Goal: Connect with others: Connect with other users

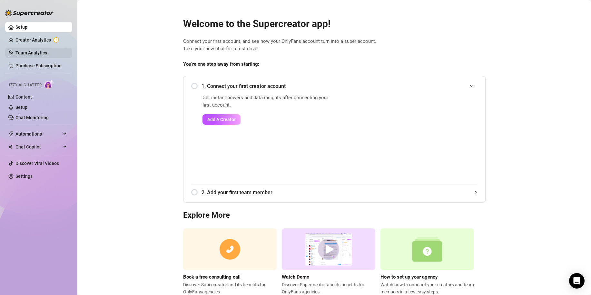
click at [45, 54] on link "Team Analytics" at bounding box center [31, 52] width 32 height 5
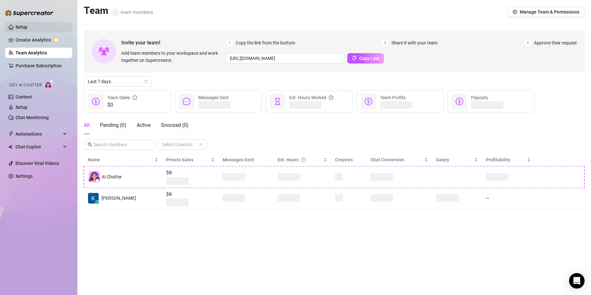
click at [27, 28] on link "Setup" at bounding box center [21, 27] width 12 height 5
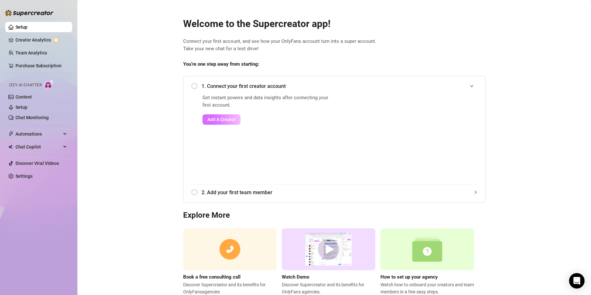
click at [221, 118] on span "Add A Creator" at bounding box center [221, 119] width 28 height 5
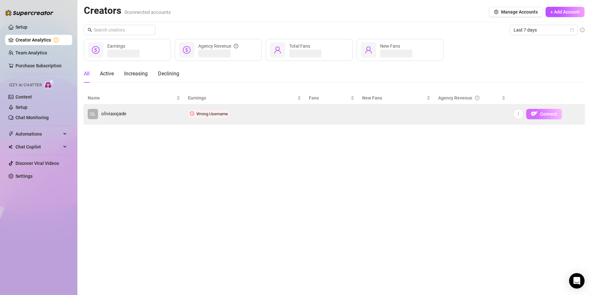
click at [546, 109] on button "Connect" at bounding box center [544, 114] width 36 height 10
